Goal: Check status: Check status

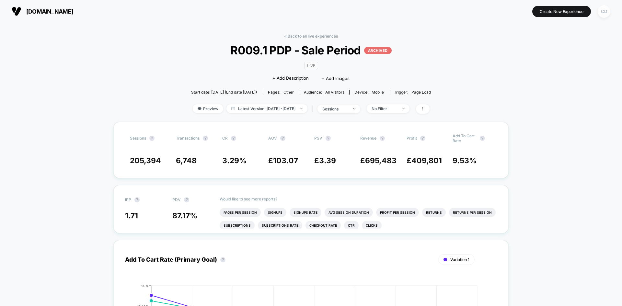
click at [604, 14] on div "CD" at bounding box center [603, 11] width 13 height 13
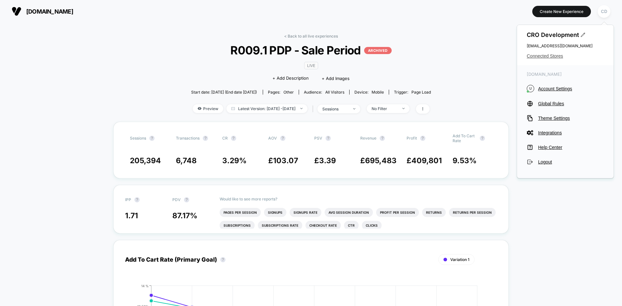
click at [548, 55] on span "Connected Stores" at bounding box center [564, 55] width 77 height 5
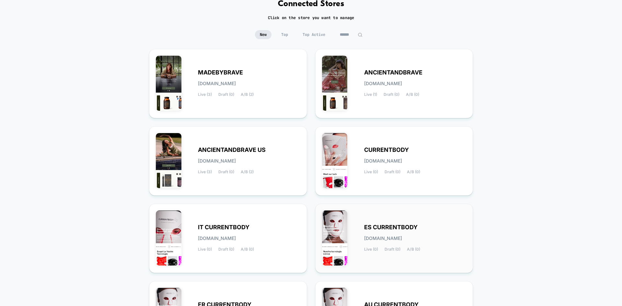
scroll to position [32, 0]
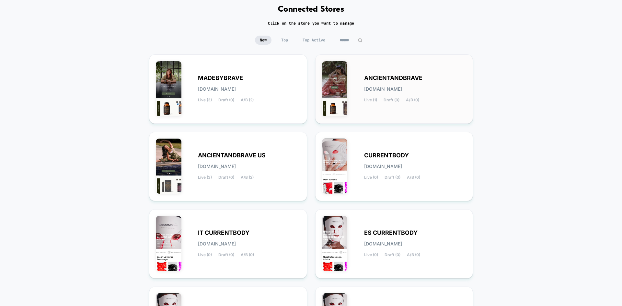
click at [395, 80] on span "ANCIENTANDBRAVE" at bounding box center [393, 78] width 58 height 5
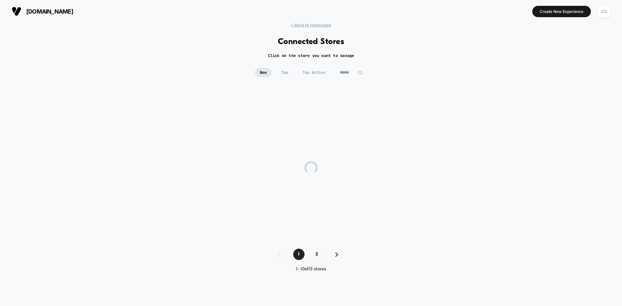
scroll to position [0, 0]
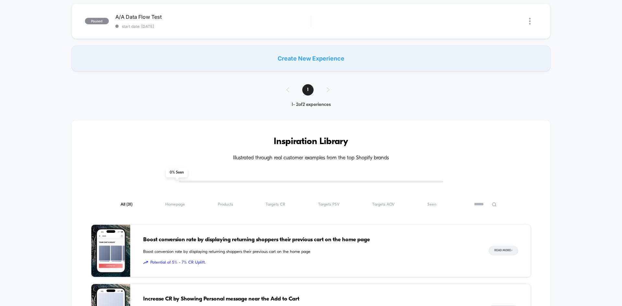
scroll to position [32, 0]
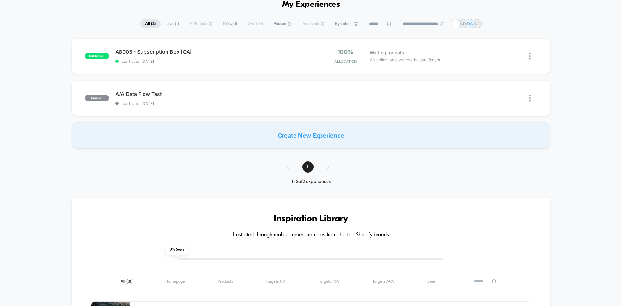
click at [286, 167] on div "1" at bounding box center [311, 166] width 62 height 11
click at [326, 168] on div "1" at bounding box center [311, 166] width 62 height 11
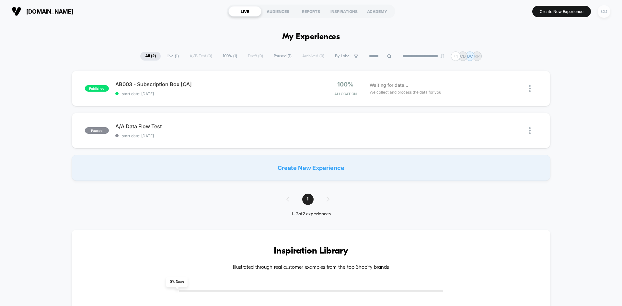
click at [601, 14] on div "CD" at bounding box center [603, 11] width 13 height 13
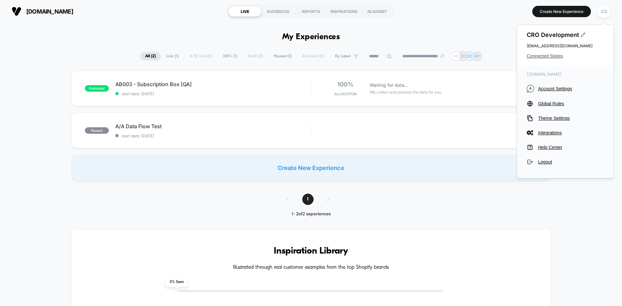
click at [552, 57] on span "Connected Stores" at bounding box center [564, 55] width 77 height 5
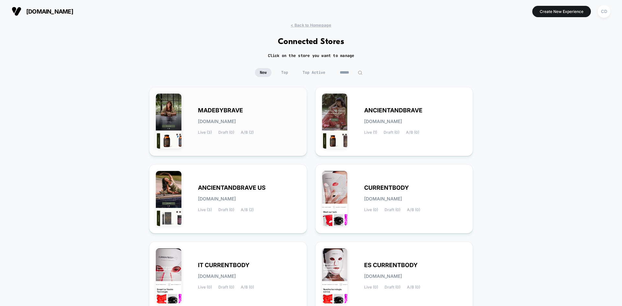
click at [222, 112] on span "MADEBYBRAVE" at bounding box center [220, 110] width 45 height 5
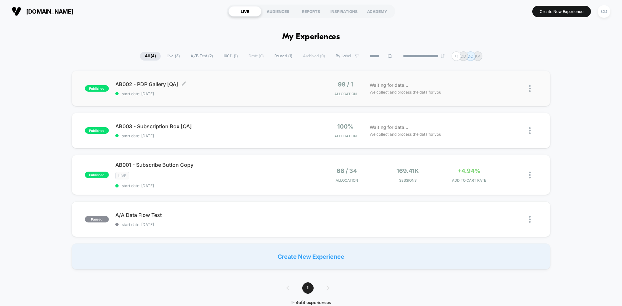
click at [142, 85] on span "AB002 - PDP Gallery [QA] Click to edit experience details" at bounding box center [212, 84] width 195 height 6
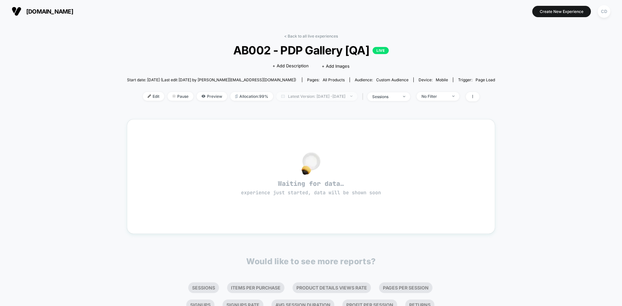
click at [357, 92] on span "Latest Version: [DATE] - [DATE]" at bounding box center [316, 96] width 81 height 9
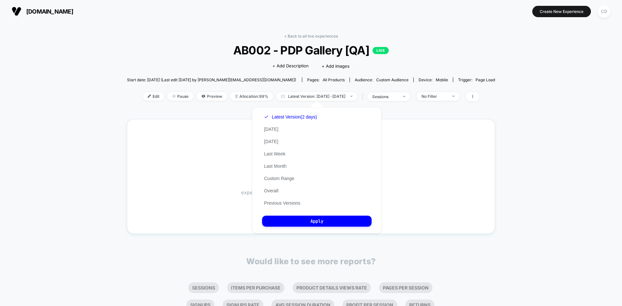
click at [393, 108] on div "< Back to all live experiences AB002 - PDP Gallery [QA] LIVE Click to edit expe…" at bounding box center [311, 72] width 368 height 76
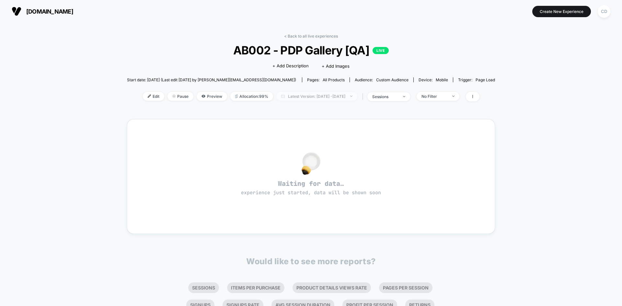
click at [352, 96] on img at bounding box center [351, 96] width 2 height 1
click at [357, 97] on span "Latest Version: [DATE] - [DATE]" at bounding box center [316, 96] width 81 height 9
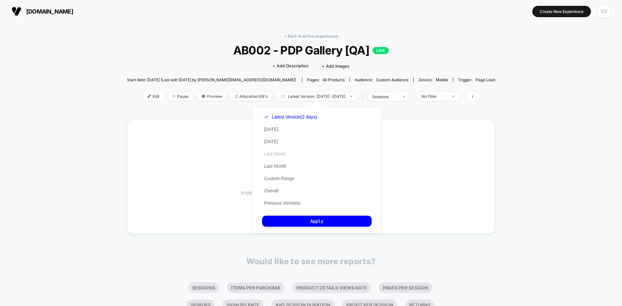
click at [281, 151] on button "Last Week" at bounding box center [274, 154] width 25 height 6
click at [322, 220] on button "Apply" at bounding box center [316, 221] width 109 height 11
click at [322, 220] on div "Waiting for data… experience just started, data will be shown soon" at bounding box center [311, 176] width 345 height 91
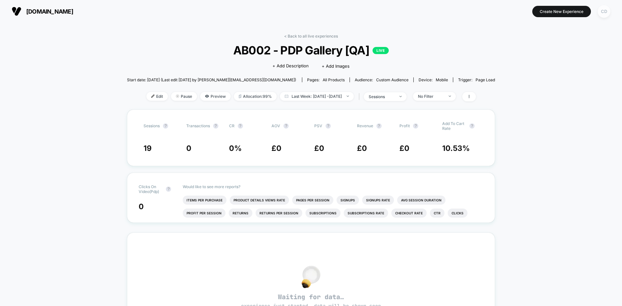
click at [605, 16] on div "CD" at bounding box center [603, 11] width 13 height 13
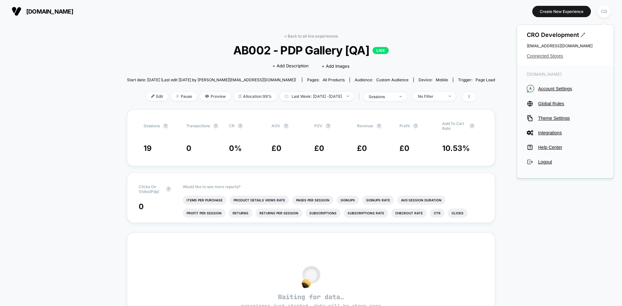
click at [550, 56] on span "Connected Stores" at bounding box center [564, 55] width 77 height 5
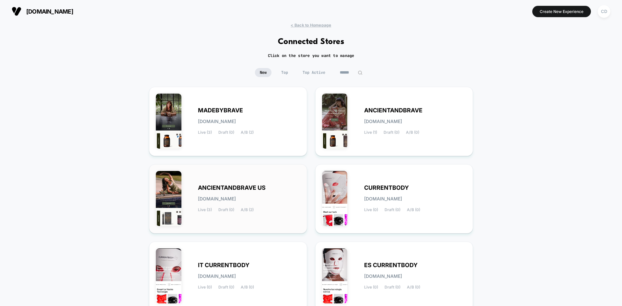
click at [226, 188] on span "ANCIENTANDBRAVE US" at bounding box center [232, 188] width 68 height 5
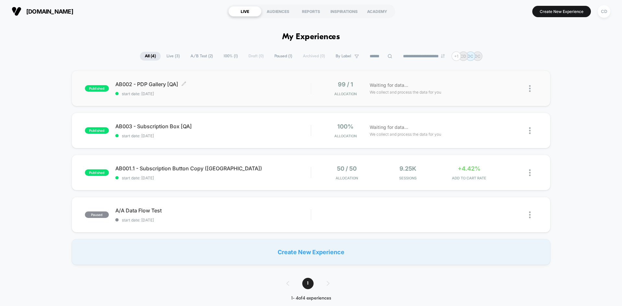
click at [142, 82] on span "AB002 - PDP Gallery [QA] Click to edit experience details" at bounding box center [212, 84] width 195 height 6
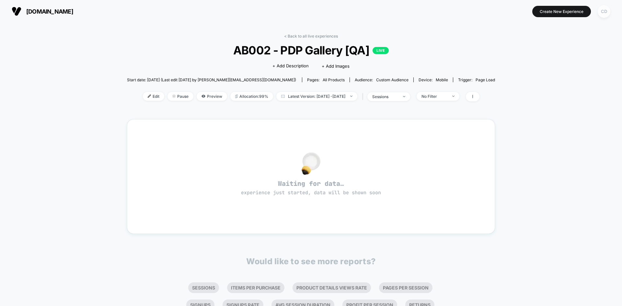
click at [604, 11] on div "CD" at bounding box center [603, 11] width 13 height 13
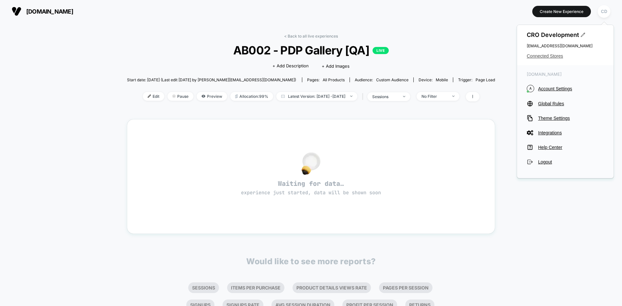
click at [559, 57] on span "Connected Stores" at bounding box center [564, 55] width 77 height 5
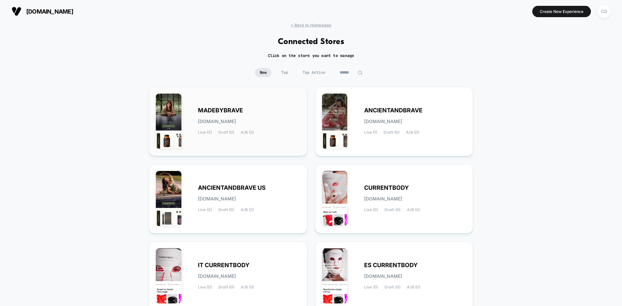
click at [219, 110] on span "MADEBYBRAVE" at bounding box center [220, 110] width 45 height 5
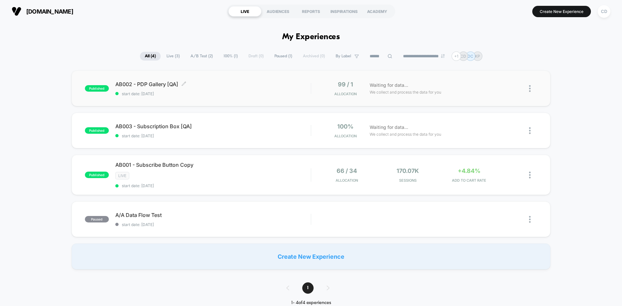
click at [159, 87] on div "AB002 - PDP Gallery [QA] Click to edit experience details Click to edit experie…" at bounding box center [212, 88] width 195 height 15
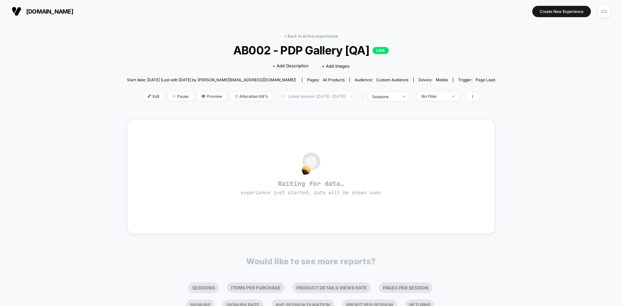
click at [357, 95] on span "Latest Version: [DATE] - [DATE]" at bounding box center [316, 96] width 81 height 9
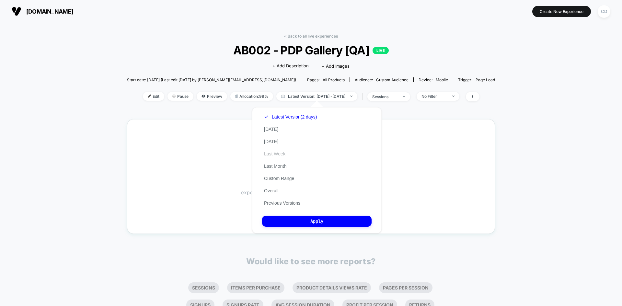
click at [284, 155] on button "Last Week" at bounding box center [274, 154] width 25 height 6
click at [310, 219] on button "Apply" at bounding box center [316, 221] width 109 height 11
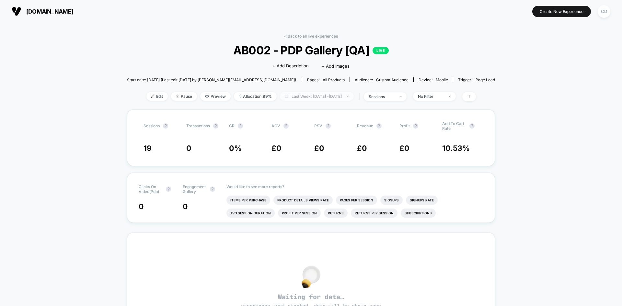
click at [342, 98] on span "Last Week: [DATE] - [DATE]" at bounding box center [317, 96] width 74 height 9
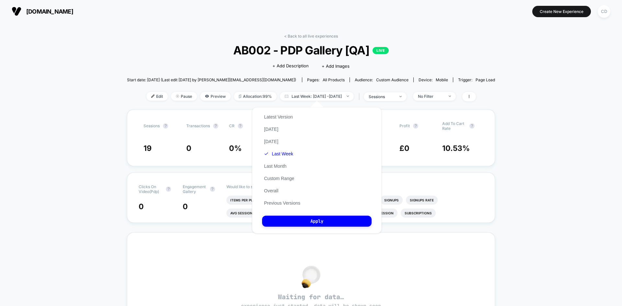
click at [508, 121] on div "< Back to all live experiences AB002 - PDP Gallery [QA] LIVE Click to edit expe…" at bounding box center [311, 252] width 622 height 458
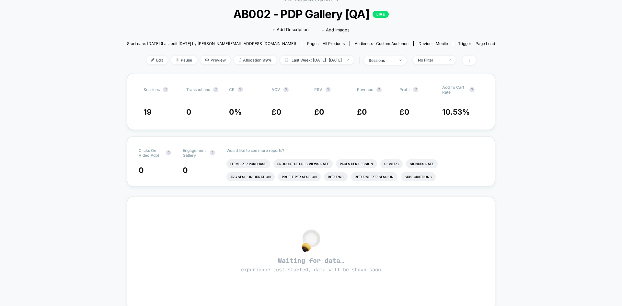
scroll to position [32, 0]
